Goal: Information Seeking & Learning: Learn about a topic

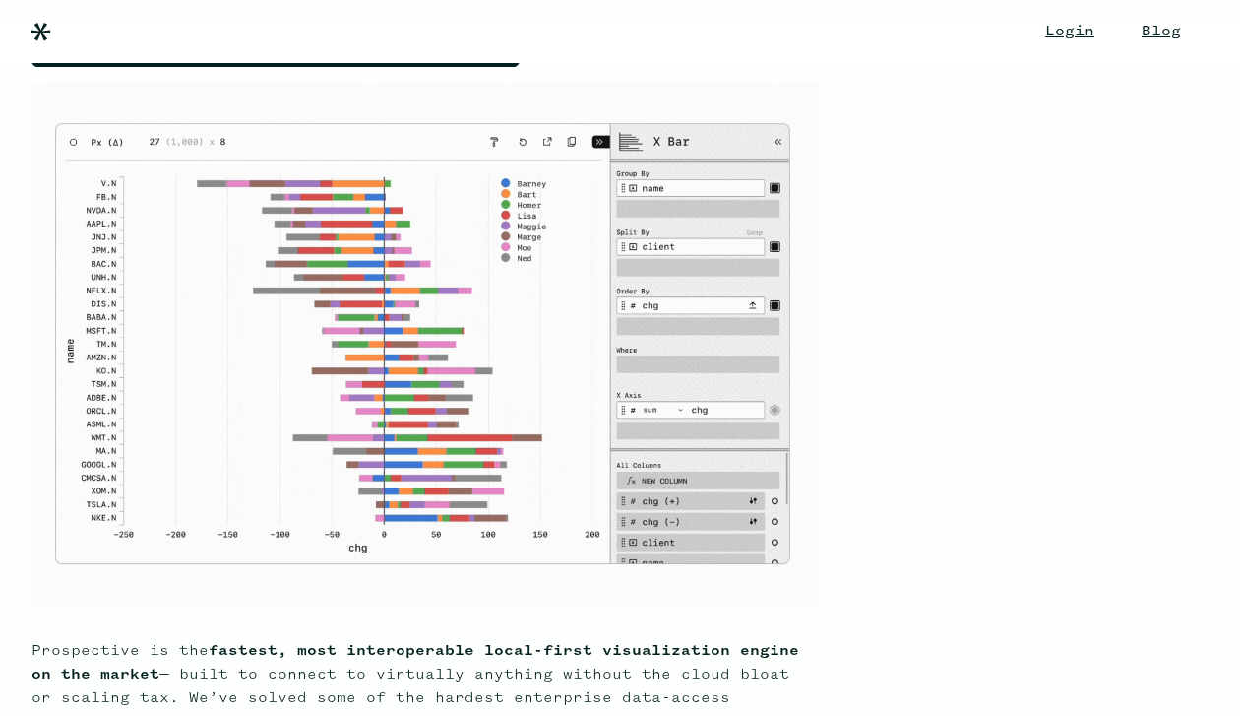
scroll to position [344, 0]
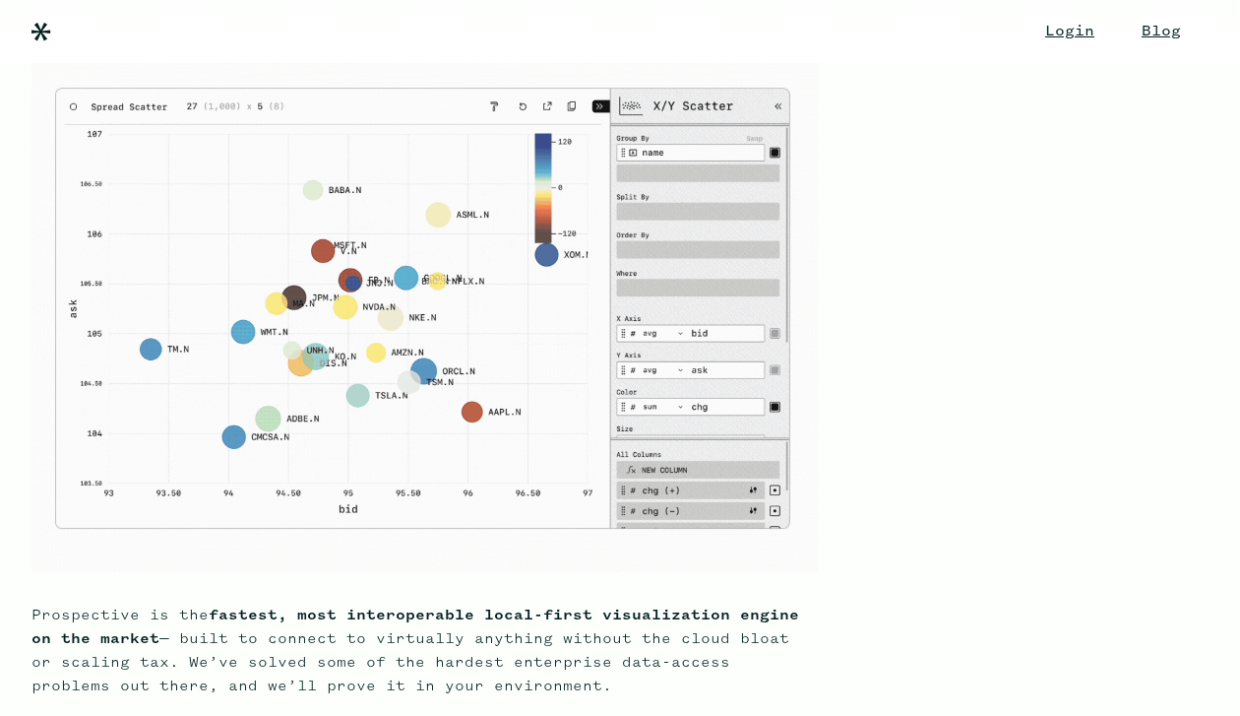
click at [37, 31] on img at bounding box center [42, 32] width 20 height 19
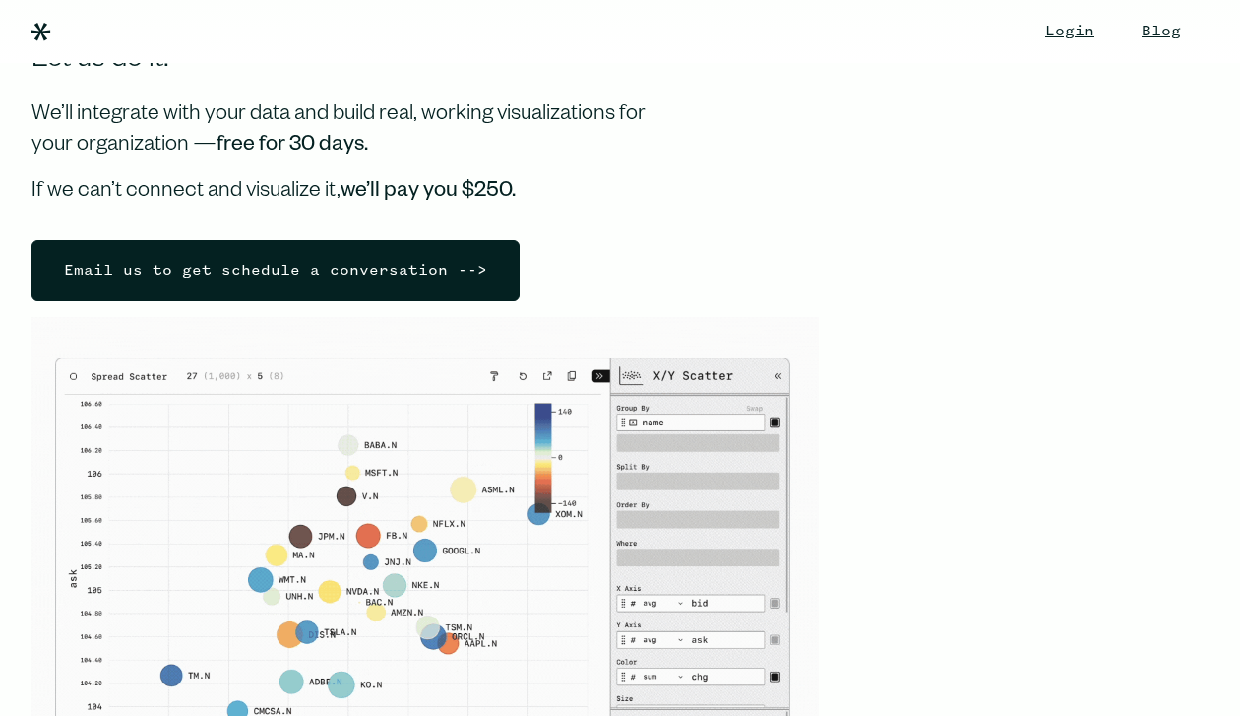
scroll to position [0, 0]
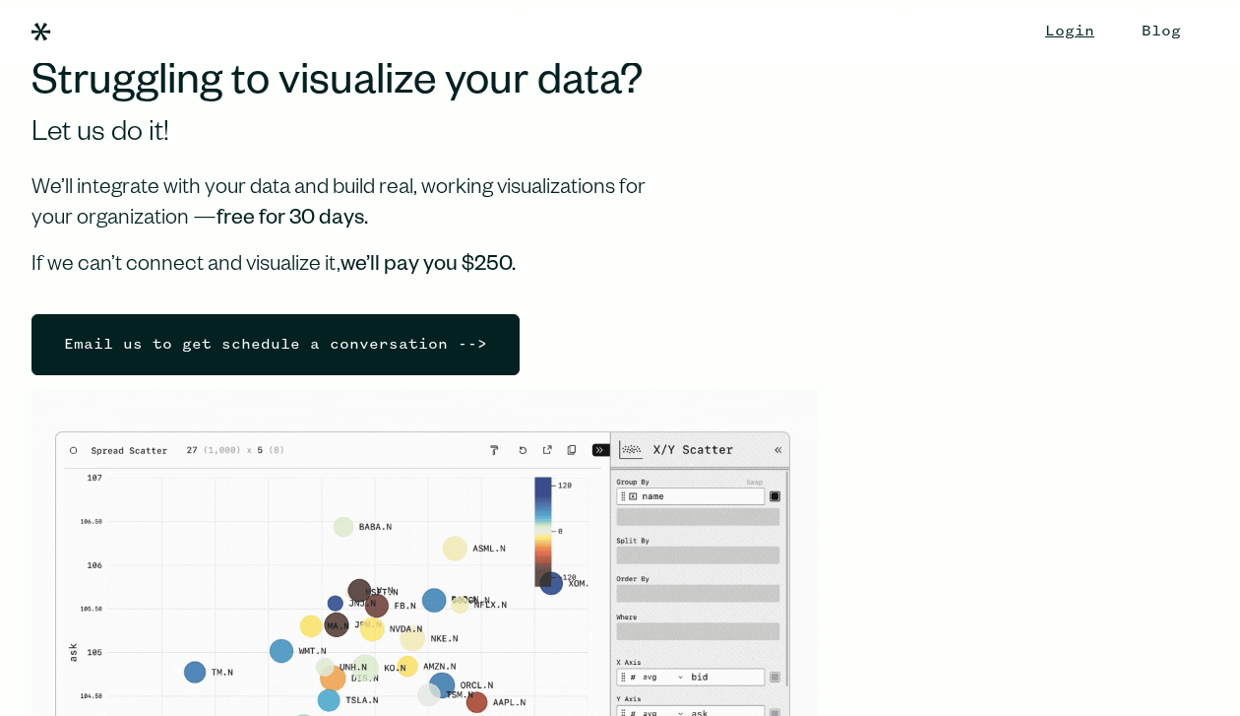
click at [1122, 41] on link "Blog" at bounding box center [1161, 31] width 79 height 63
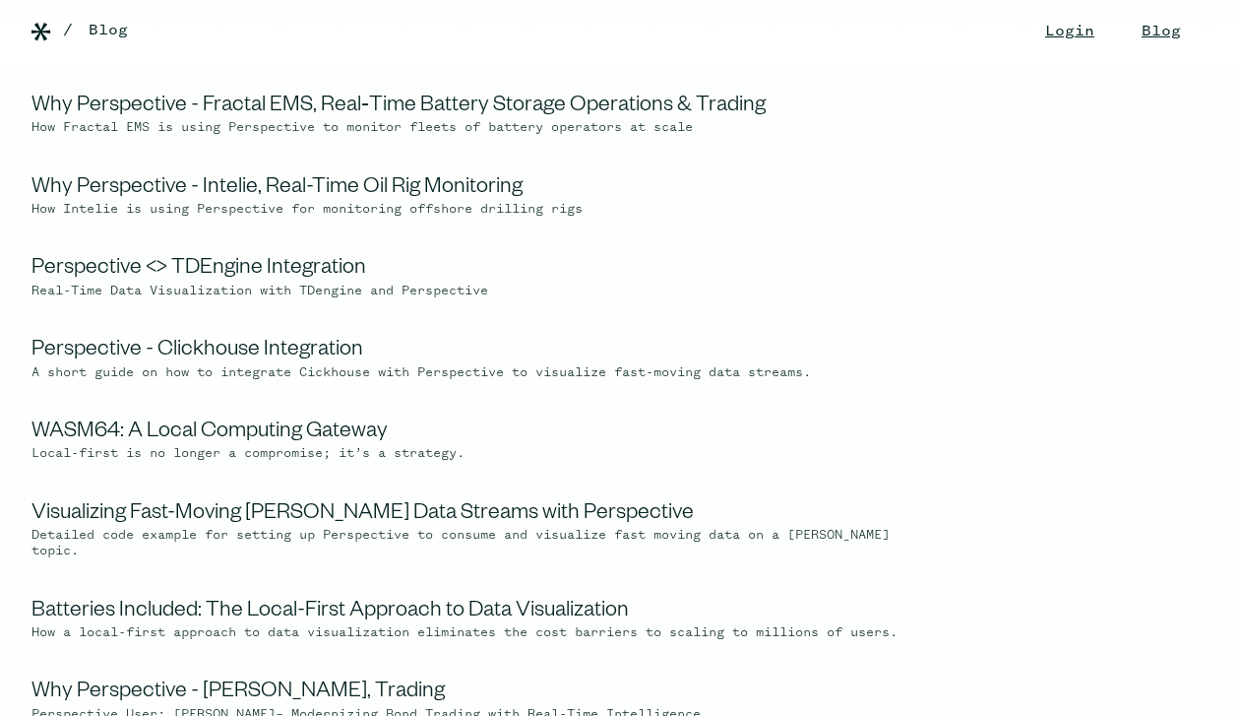
click at [698, 86] on html "Login Blog Changelog / Blog Why Perspective - Fractal EMS, Real‑Time Battery St…" at bounding box center [620, 358] width 1240 height 716
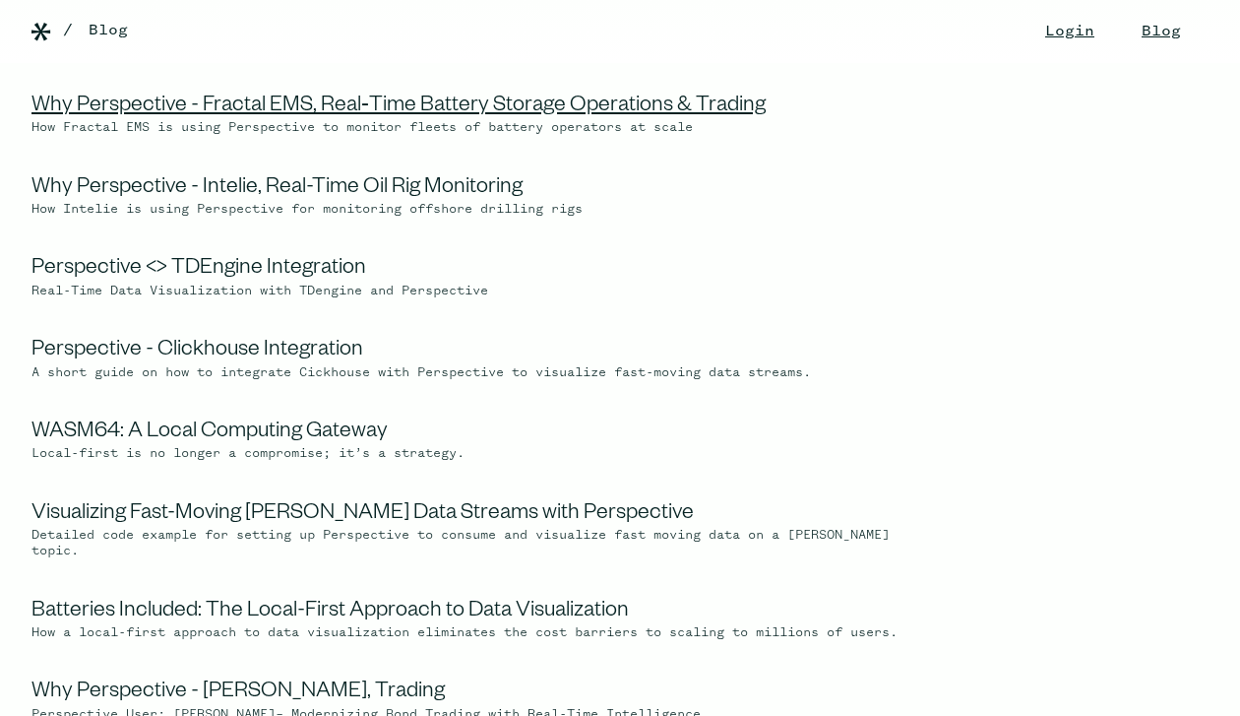
click at [691, 98] on link "Why Perspective - Fractal EMS, Real‑Time Battery Storage Operations & Trading" at bounding box center [399, 107] width 734 height 24
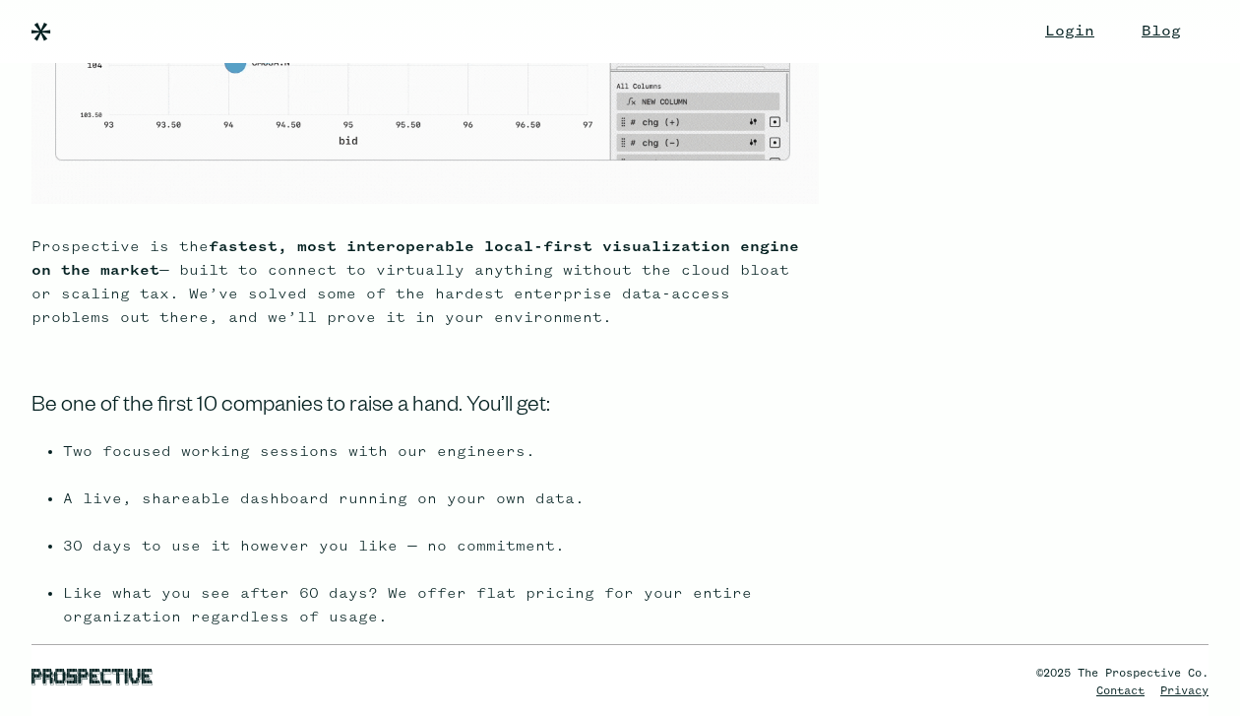
scroll to position [756, 0]
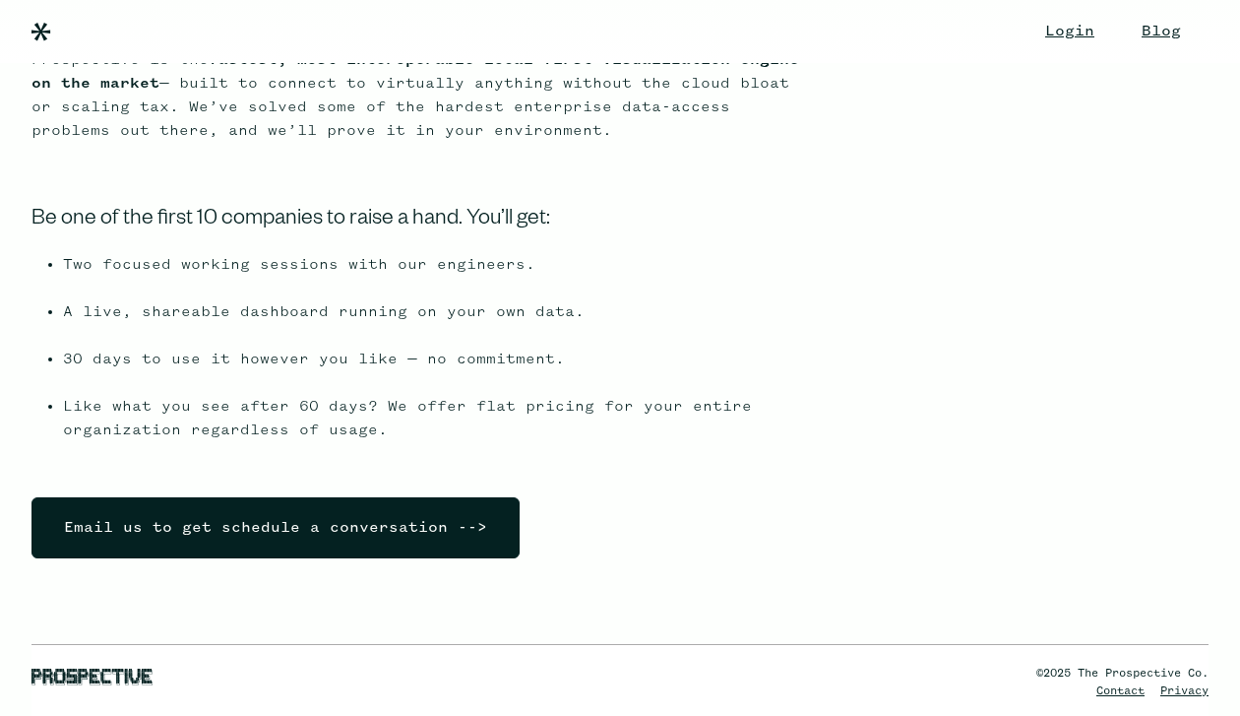
scroll to position [1024, 0]
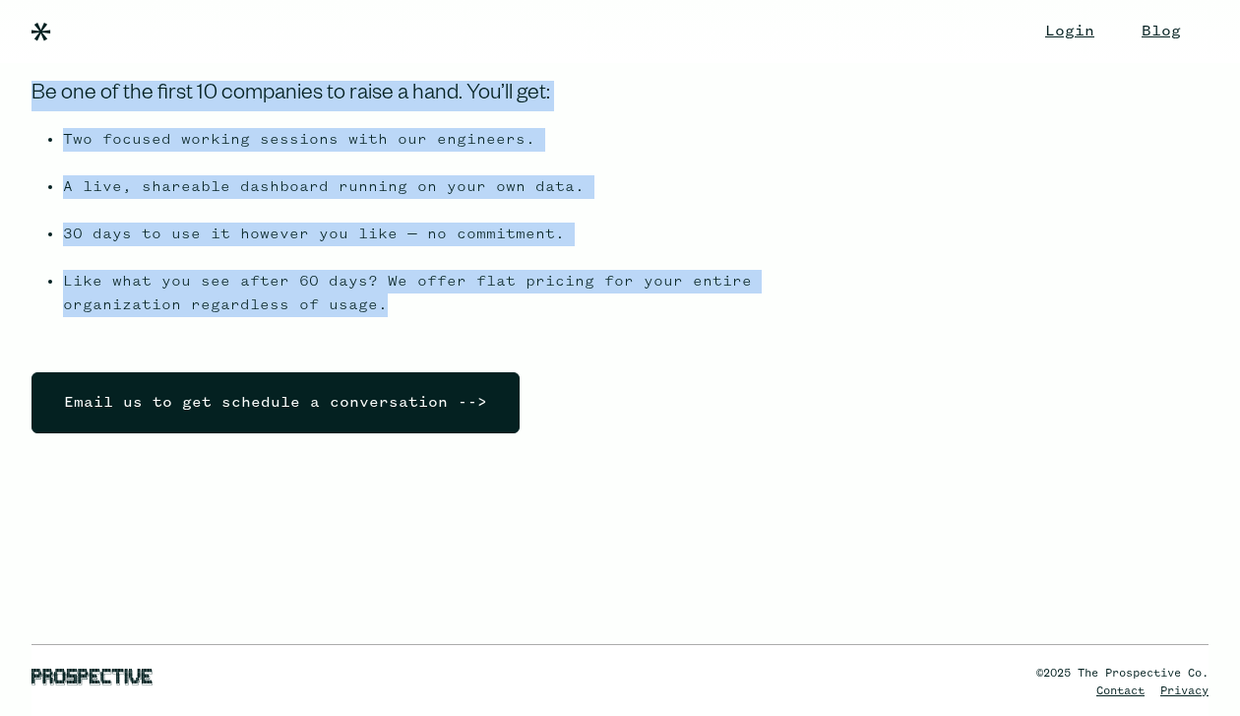
drag, startPoint x: 428, startPoint y: 304, endPoint x: 428, endPoint y: 66, distance: 238.2
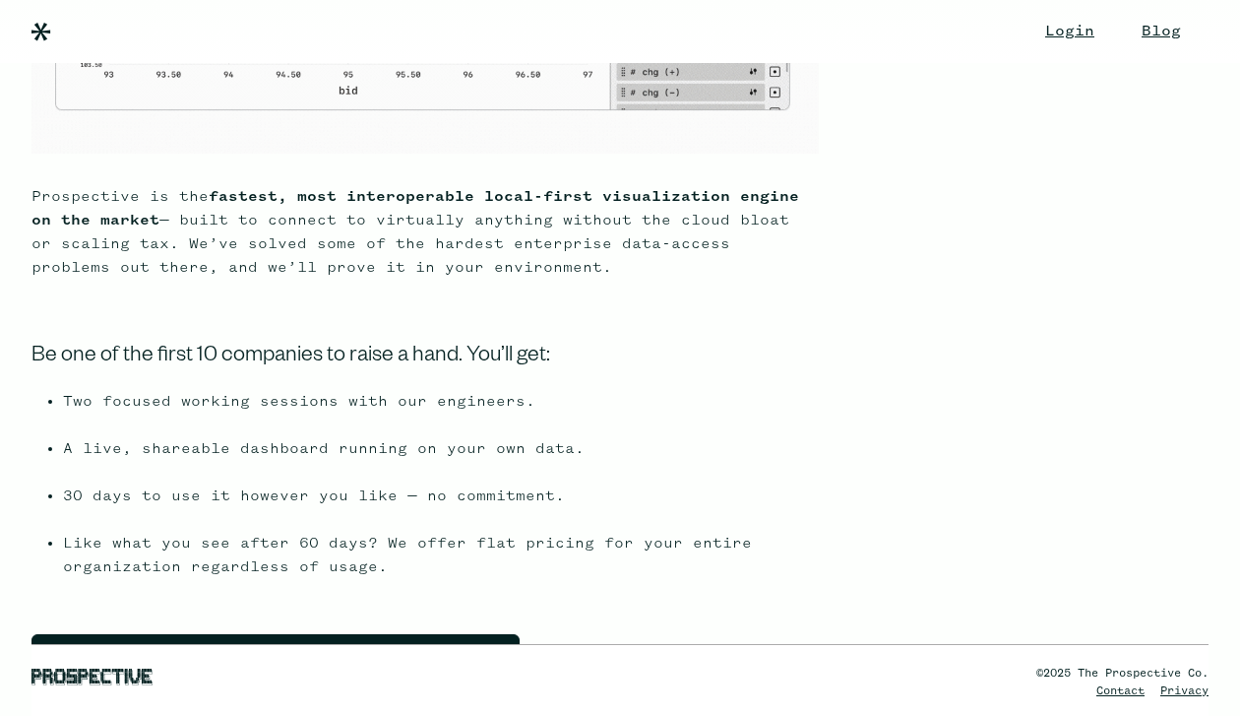
scroll to position [0, 0]
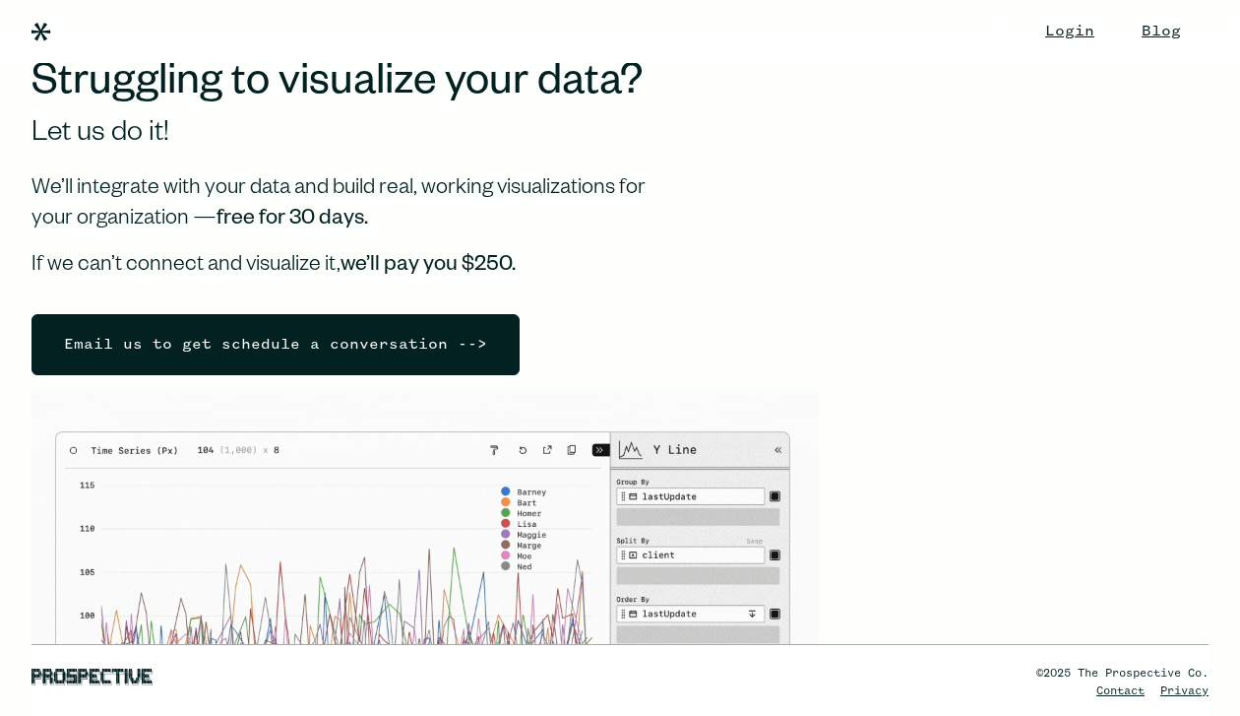
click at [36, 31] on img at bounding box center [42, 32] width 20 height 19
